Goal: Task Accomplishment & Management: Complete application form

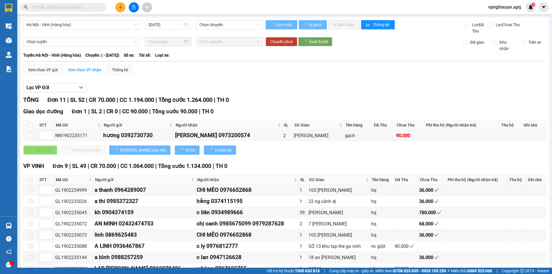
type input "[DATE]"
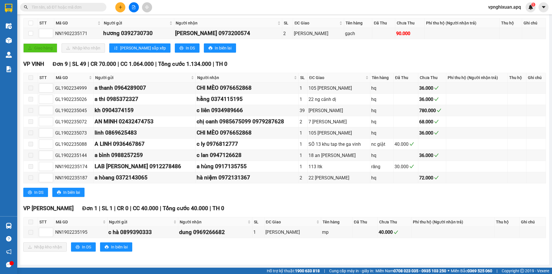
scroll to position [73, 0]
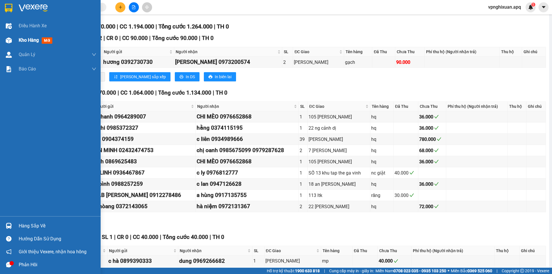
click at [34, 40] on span "Kho hàng" at bounding box center [29, 39] width 20 height 5
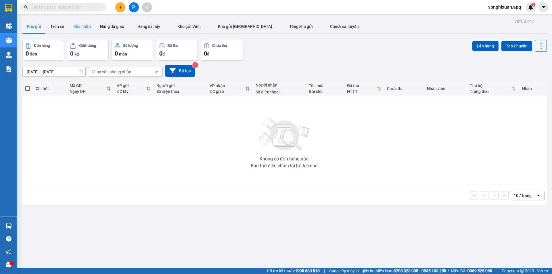
click at [79, 26] on button "Kho nhận" at bounding box center [82, 27] width 27 height 14
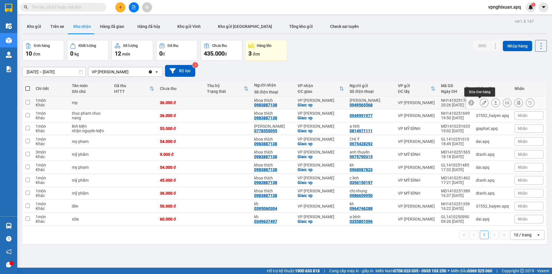
click at [482, 103] on icon at bounding box center [484, 103] width 4 height 4
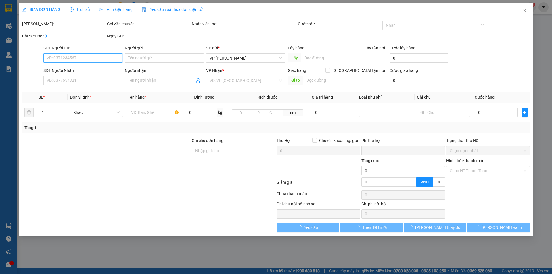
type input "0949565568"
type input "[PERSON_NAME]"
type input "0983887138"
type input "khoa thích"
checkbox input "true"
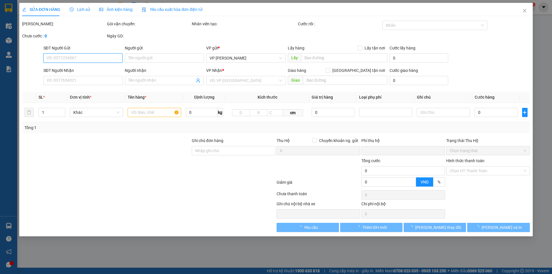
type input "vp"
type input "0"
type input "36.000"
type input "10"
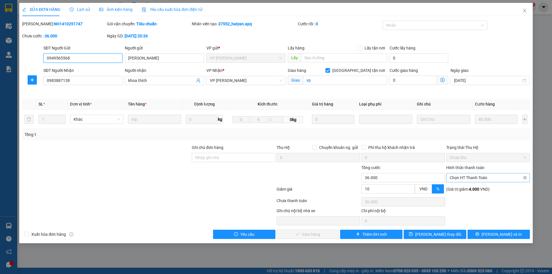
click at [476, 178] on span "Chọn HT Thanh Toán" at bounding box center [488, 177] width 77 height 9
drag, startPoint x: 481, startPoint y: 190, endPoint x: 462, endPoint y: 199, distance: 20.7
click at [480, 190] on div "Tại văn phòng" at bounding box center [488, 189] width 77 height 6
type input "0"
drag, startPoint x: 302, startPoint y: 233, endPoint x: 310, endPoint y: 227, distance: 10.6
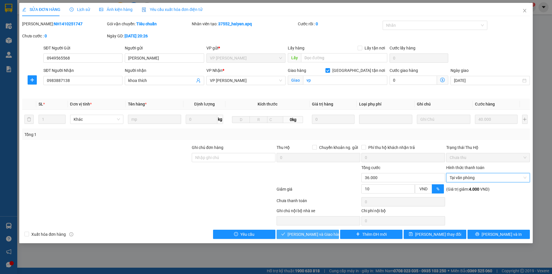
click at [302, 234] on span "Lưu và Giao hàng" at bounding box center [315, 234] width 55 height 6
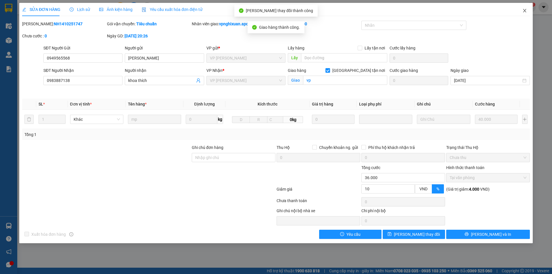
click at [527, 11] on icon "close" at bounding box center [525, 10] width 5 height 5
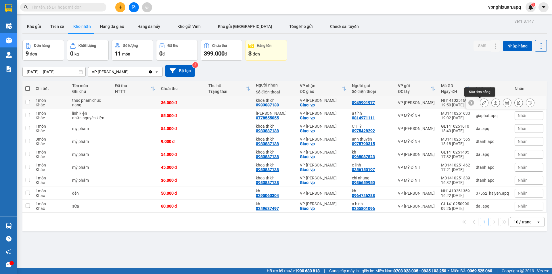
click at [482, 102] on icon at bounding box center [484, 103] width 4 height 4
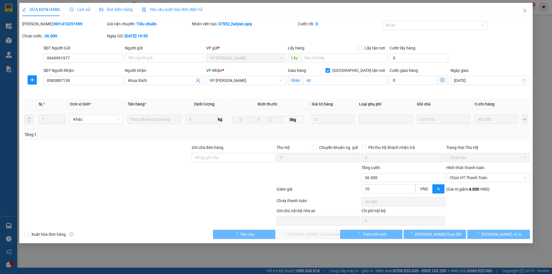
type input "0949991977"
type input "0983887138"
type input "khoa thích"
checkbox input "true"
type input "vp"
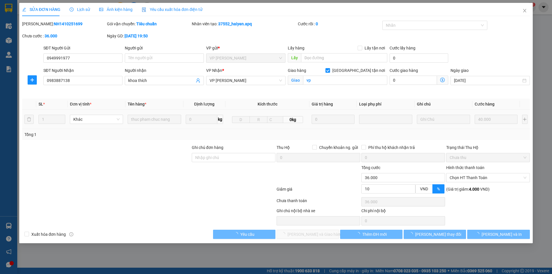
type input "0"
type input "36.000"
type input "10"
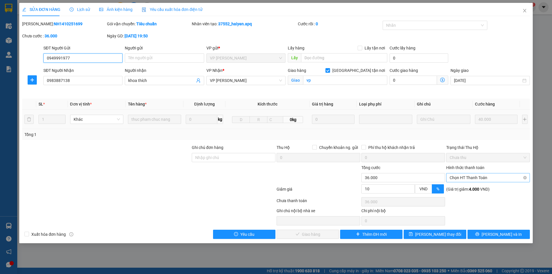
click at [464, 178] on span "Chọn HT Thanh Toán" at bounding box center [488, 177] width 77 height 9
click at [468, 190] on div "Tại văn phòng" at bounding box center [488, 189] width 77 height 6
type input "0"
drag, startPoint x: 302, startPoint y: 234, endPoint x: 326, endPoint y: 213, distance: 31.6
click at [304, 233] on span "Lưu và Giao hàng" at bounding box center [315, 234] width 55 height 6
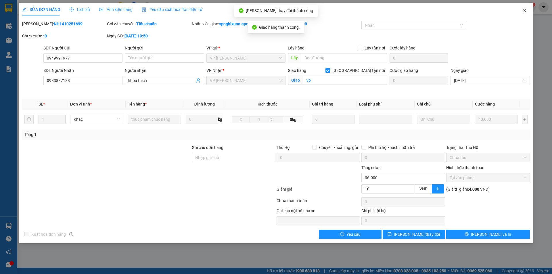
click at [525, 11] on icon "close" at bounding box center [524, 10] width 3 height 3
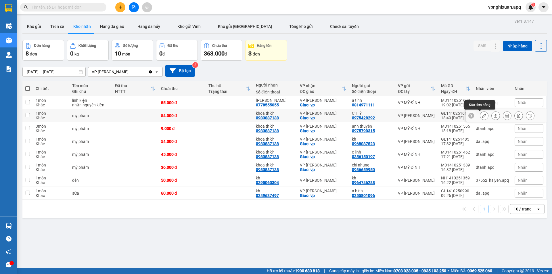
click at [482, 115] on icon at bounding box center [484, 116] width 4 height 4
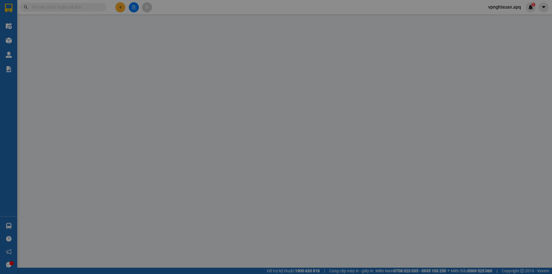
type input "0975428292"
type input "CHỊ Ý"
type input "0983887138"
type input "khoa thích"
checkbox input "true"
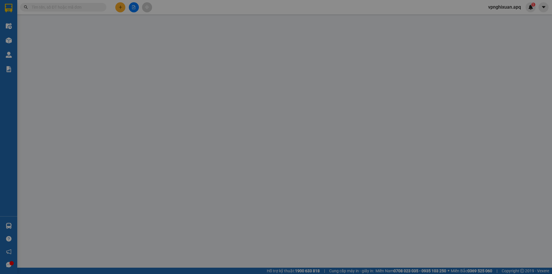
type input "vp"
type input "0"
type input "54.000"
type input "10"
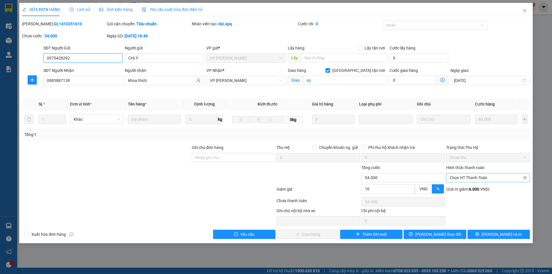
click at [475, 177] on span "Chọn HT Thanh Toán" at bounding box center [488, 177] width 77 height 9
click at [473, 192] on div "Tại văn phòng" at bounding box center [488, 189] width 77 height 6
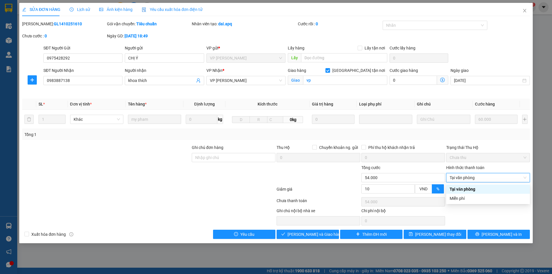
type input "0"
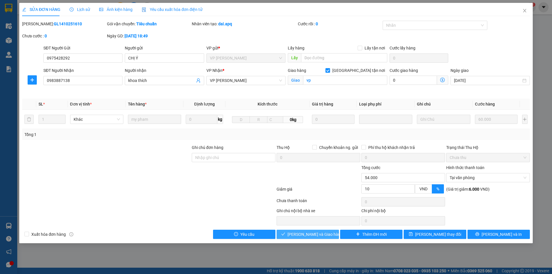
click at [311, 232] on span "Lưu và Giao hàng" at bounding box center [315, 234] width 55 height 6
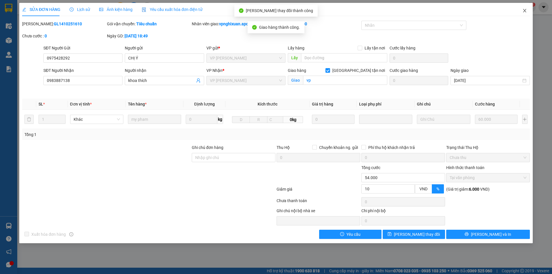
click at [525, 9] on icon "close" at bounding box center [525, 10] width 5 height 5
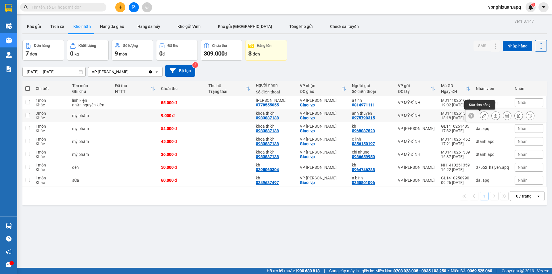
click at [482, 116] on icon at bounding box center [484, 116] width 4 height 4
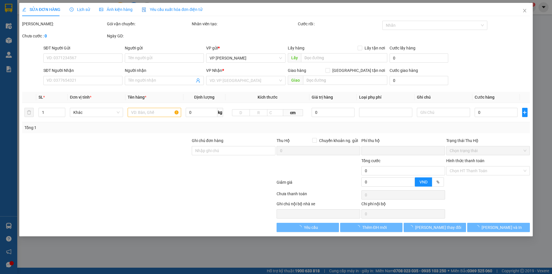
type input "0975790315"
type input "anh thuyên"
type input "0983887138"
type input "khoa thích"
checkbox input "true"
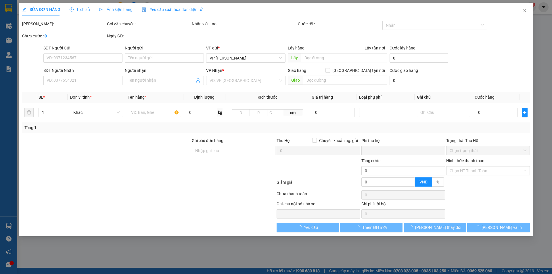
type input "vp"
type input "0"
type input "9.000"
type input "10"
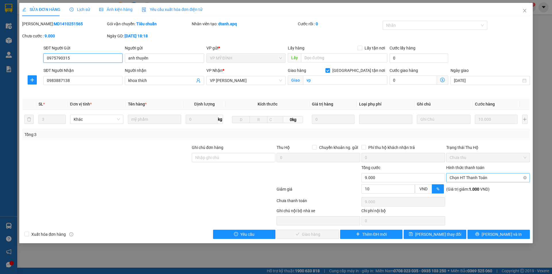
click at [485, 174] on span "Chọn HT Thanh Toán" at bounding box center [488, 177] width 77 height 9
click at [480, 189] on div "Tại văn phòng" at bounding box center [488, 189] width 77 height 6
type input "0"
drag, startPoint x: 315, startPoint y: 235, endPoint x: 367, endPoint y: 194, distance: 66.8
click at [316, 234] on span "Lưu và Giao hàng" at bounding box center [315, 234] width 55 height 6
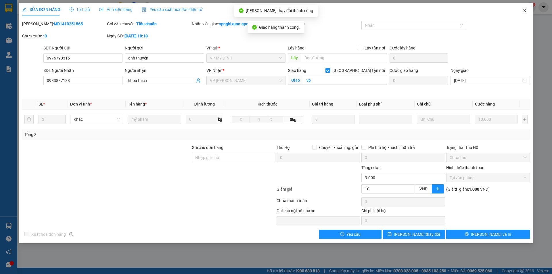
click at [527, 9] on icon "close" at bounding box center [525, 10] width 5 height 5
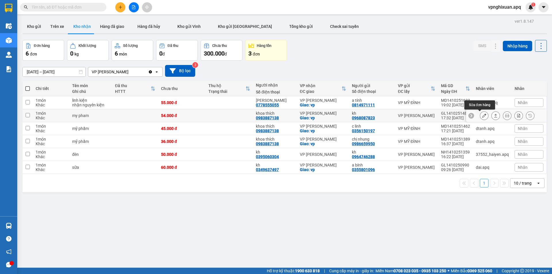
click at [482, 117] on icon at bounding box center [484, 116] width 4 height 4
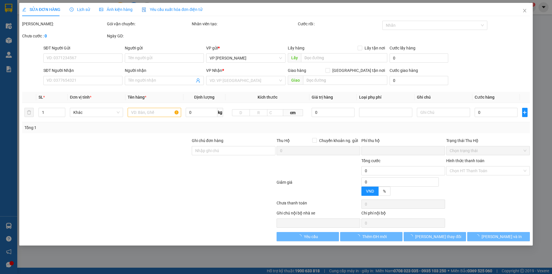
type input "0968087823"
type input "kh"
type input "0983887138"
type input "khoa thích"
checkbox input "true"
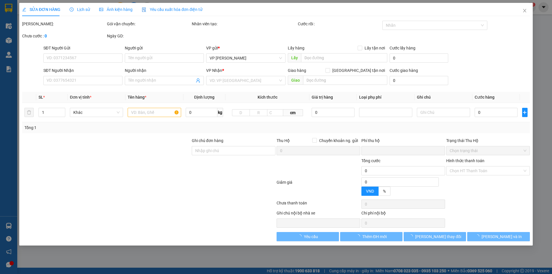
type input "vp"
type input "0"
type input "54.000"
type input "10"
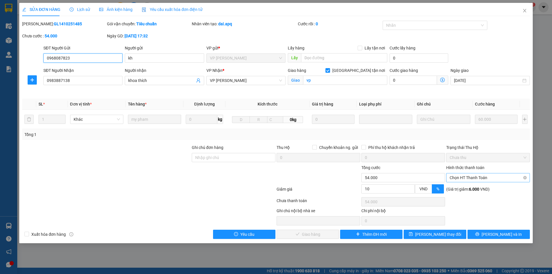
click at [484, 177] on span "Chọn HT Thanh Toán" at bounding box center [488, 177] width 77 height 9
click at [484, 188] on div "Tại văn phòng" at bounding box center [488, 189] width 77 height 6
type input "0"
drag, startPoint x: 304, startPoint y: 232, endPoint x: 308, endPoint y: 231, distance: 4.2
click at [304, 232] on span "Lưu và Giao hàng" at bounding box center [315, 234] width 55 height 6
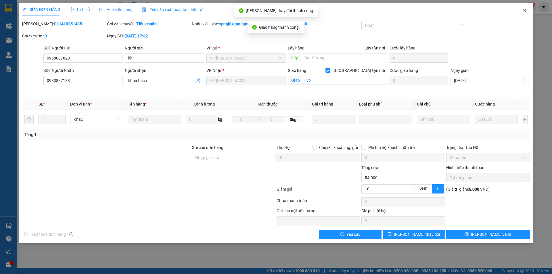
click at [524, 9] on icon "close" at bounding box center [525, 10] width 5 height 5
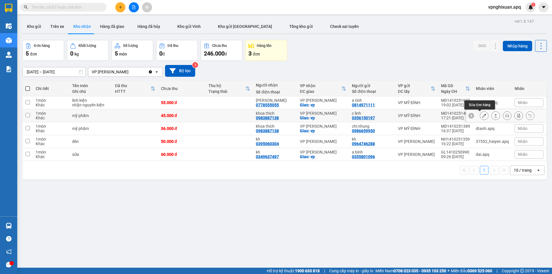
click at [482, 114] on icon at bounding box center [484, 116] width 4 height 4
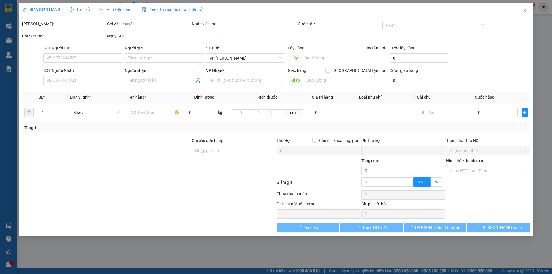
type input "0356150197"
type input "c linh"
type input "0983887138"
type input "khoa thích"
checkbox input "true"
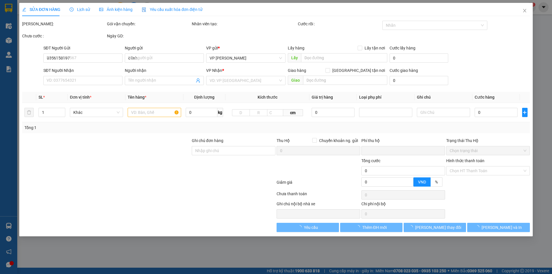
type input "vp"
type input "0"
type input "45.000"
type input "10"
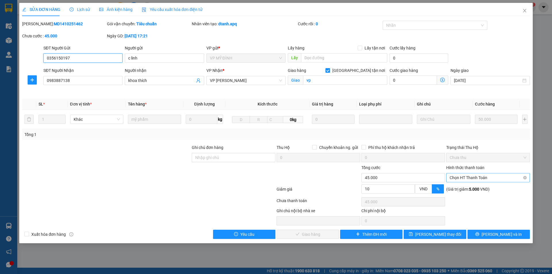
click at [472, 176] on span "Chọn HT Thanh Toán" at bounding box center [488, 177] width 77 height 9
drag, startPoint x: 472, startPoint y: 188, endPoint x: 457, endPoint y: 199, distance: 17.3
click at [471, 190] on div "Tại văn phòng" at bounding box center [488, 189] width 77 height 6
type input "0"
drag, startPoint x: 324, startPoint y: 234, endPoint x: 376, endPoint y: 187, distance: 69.9
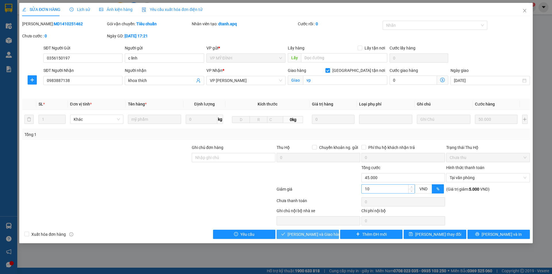
click at [324, 232] on span "Lưu và Giao hàng" at bounding box center [315, 234] width 55 height 6
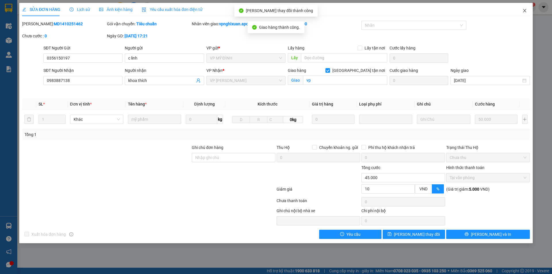
drag, startPoint x: 525, startPoint y: 10, endPoint x: 522, endPoint y: 12, distance: 3.4
click at [522, 12] on span "Close" at bounding box center [525, 11] width 16 height 16
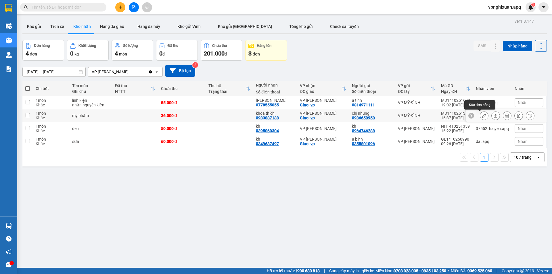
click at [482, 117] on icon at bounding box center [484, 116] width 4 height 4
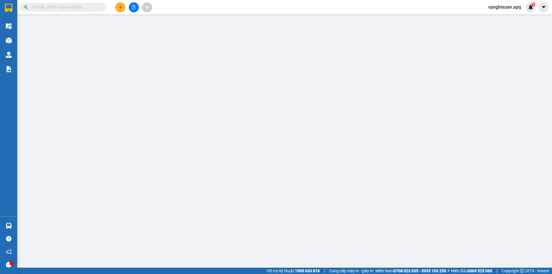
type input "0986659950"
type input "chị nhung"
type input "0983887138"
type input "khoa thích"
checkbox input "true"
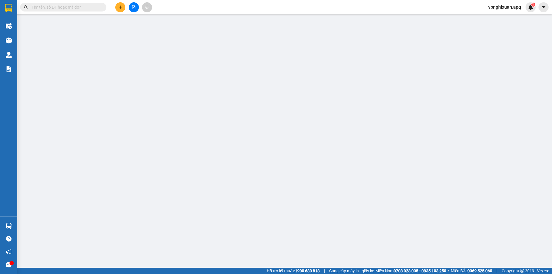
type input "vp"
type input "0"
type input "36.000"
type input "10"
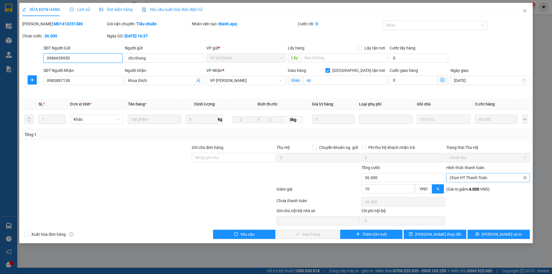
click at [470, 180] on span "Chọn HT Thanh Toán" at bounding box center [488, 177] width 77 height 9
drag, startPoint x: 472, startPoint y: 186, endPoint x: 470, endPoint y: 193, distance: 7.0
click at [472, 188] on div "Tại văn phòng" at bounding box center [488, 189] width 77 height 6
type input "0"
click at [323, 237] on span "Lưu và Giao hàng" at bounding box center [315, 234] width 55 height 6
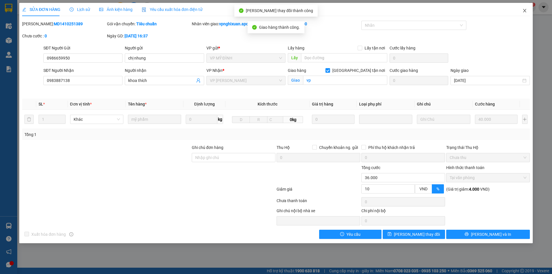
click at [525, 9] on span "Close" at bounding box center [525, 11] width 16 height 16
